Goal: Task Accomplishment & Management: Use online tool/utility

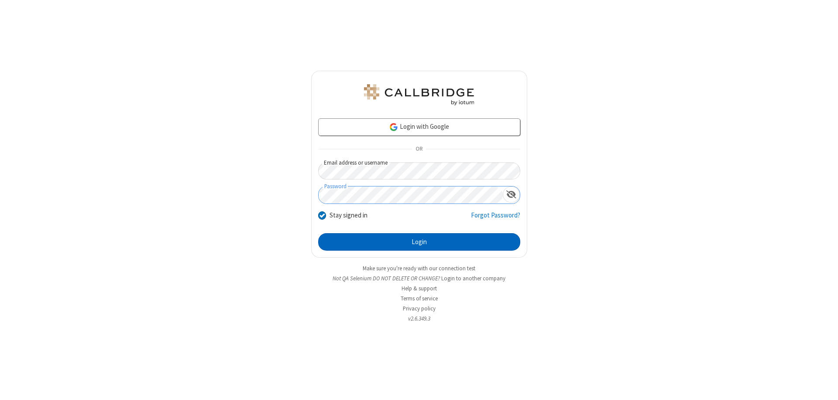
click at [419, 242] on button "Login" at bounding box center [419, 241] width 202 height 17
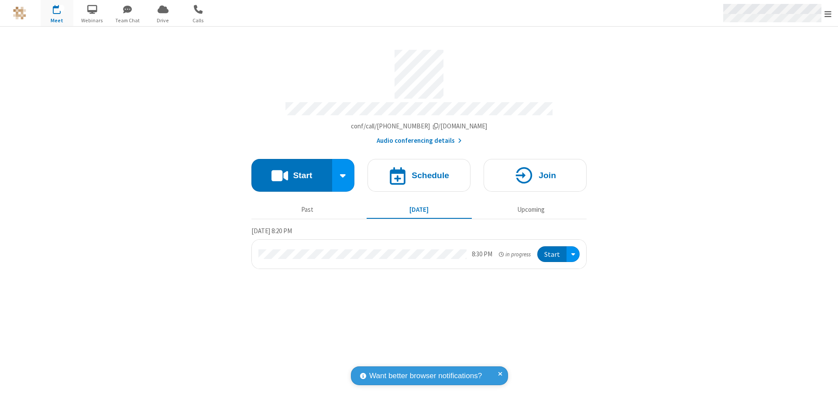
click at [828, 14] on span "Open menu" at bounding box center [827, 14] width 7 height 9
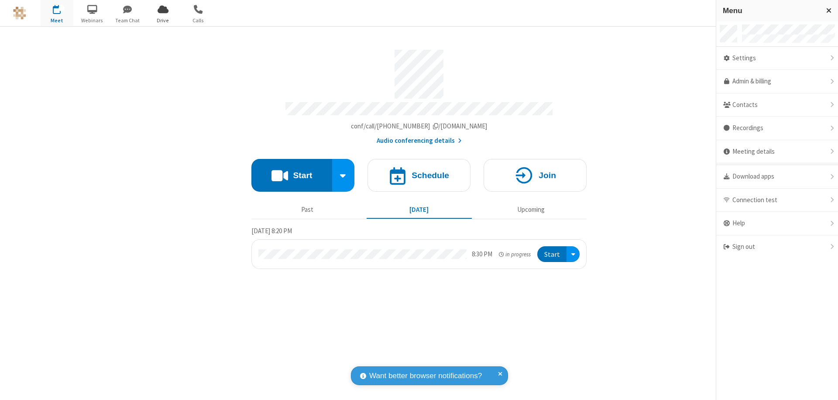
click at [163, 20] on span "Drive" at bounding box center [163, 21] width 33 height 8
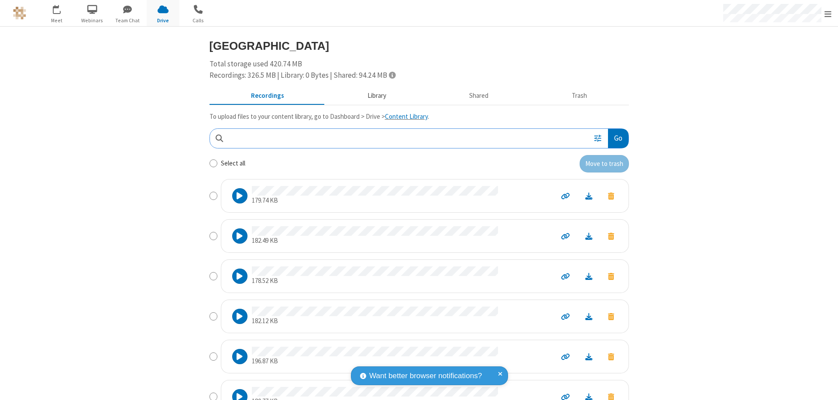
click at [372, 96] on button "Library" at bounding box center [377, 96] width 102 height 17
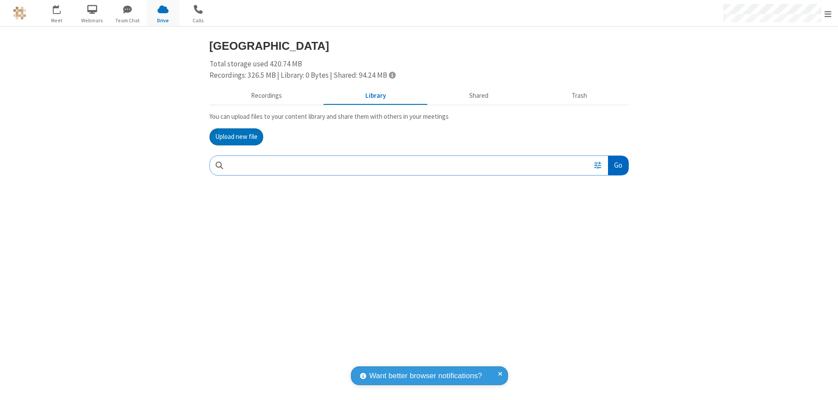
click at [618, 165] on button "Go" at bounding box center [618, 166] width 20 height 20
click at [236, 137] on button "Upload new file" at bounding box center [236, 136] width 54 height 17
